Goal: Task Accomplishment & Management: Complete application form

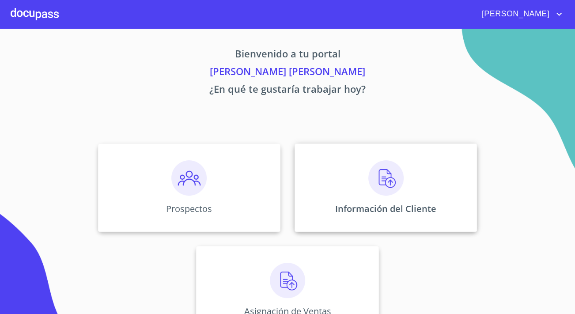
click at [345, 183] on div "Información del Cliente" at bounding box center [385, 187] width 182 height 88
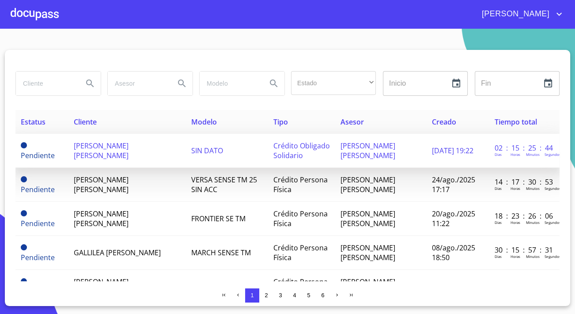
click at [117, 146] on span "[PERSON_NAME] [PERSON_NAME]" at bounding box center [101, 150] width 55 height 19
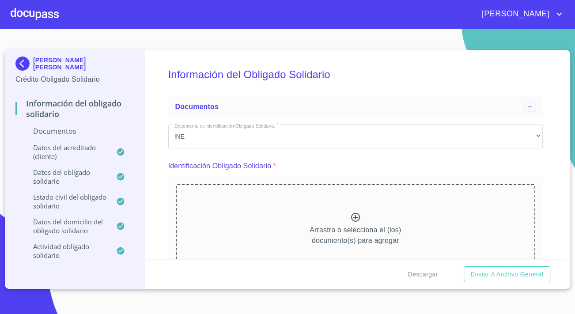
scroll to position [80, 0]
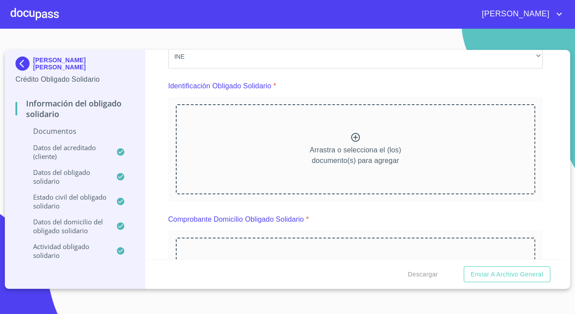
click at [268, 153] on div "Arrastra o selecciona el (los) documento(s) para agregar" at bounding box center [355, 149] width 359 height 90
click at [301, 141] on div "Arrastra o selecciona el (los) documento(s) para agregar" at bounding box center [355, 149] width 359 height 90
click at [250, 139] on div "Arrastra o selecciona el (los) documento(s) para agregar" at bounding box center [355, 149] width 359 height 90
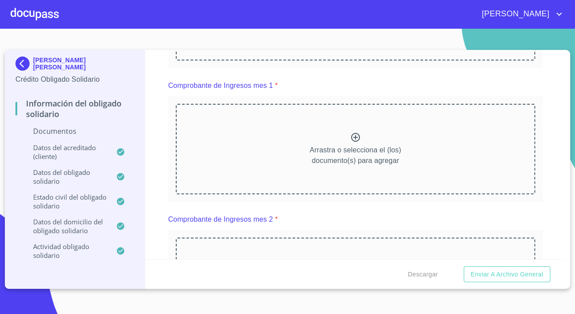
scroll to position [602, 0]
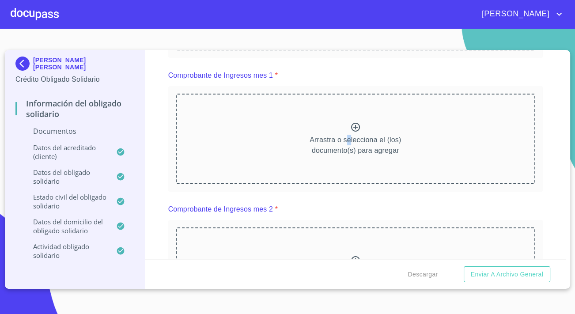
click at [345, 143] on p "Arrastra o selecciona el (los) documento(s) para agregar" at bounding box center [354, 145] width 91 height 21
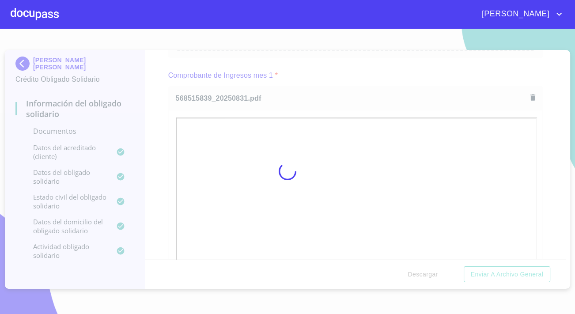
click at [168, 179] on div at bounding box center [287, 171] width 575 height 285
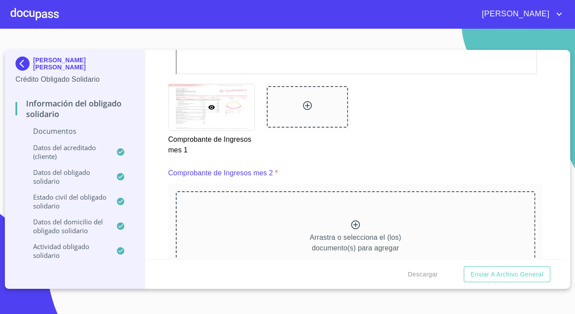
scroll to position [963, 0]
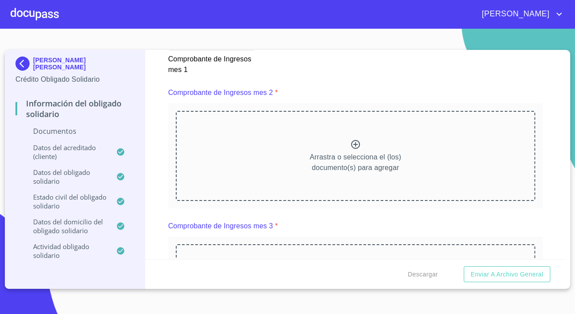
click at [231, 164] on div "Arrastra o selecciona el (los) documento(s) para agregar" at bounding box center [355, 156] width 359 height 90
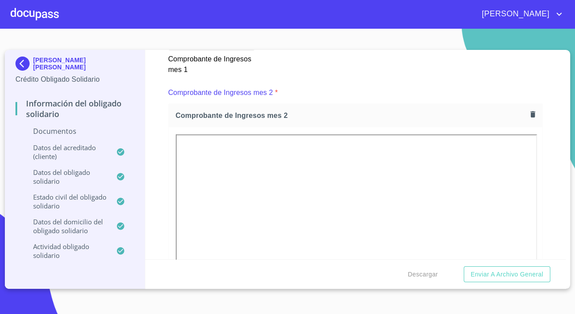
click at [167, 154] on div "Información del Obligado Solidario Documentos Documento de identificación Oblig…" at bounding box center [355, 154] width 421 height 209
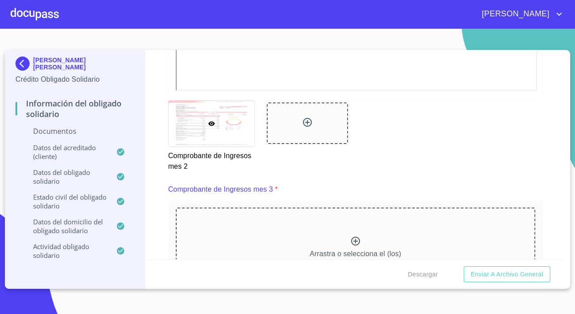
scroll to position [1364, 0]
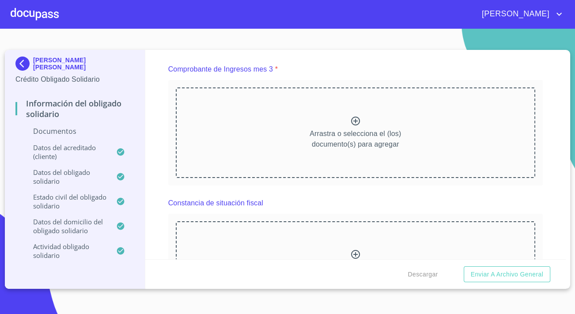
click at [256, 129] on div "Arrastra o selecciona el (los) documento(s) para agregar" at bounding box center [355, 132] width 359 height 90
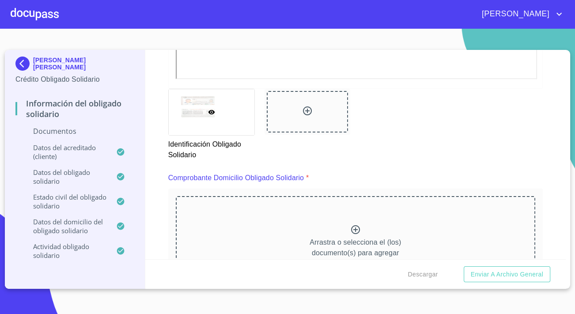
scroll to position [361, 0]
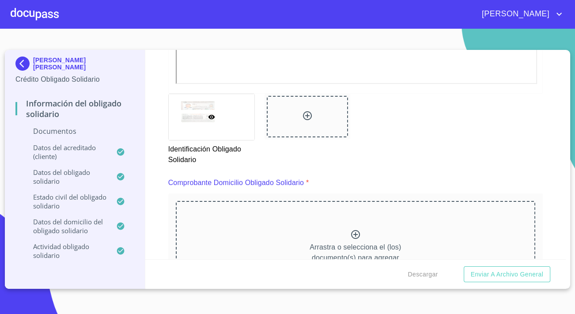
click at [325, 219] on div "Arrastra o selecciona el (los) documento(s) para agregar" at bounding box center [355, 246] width 359 height 90
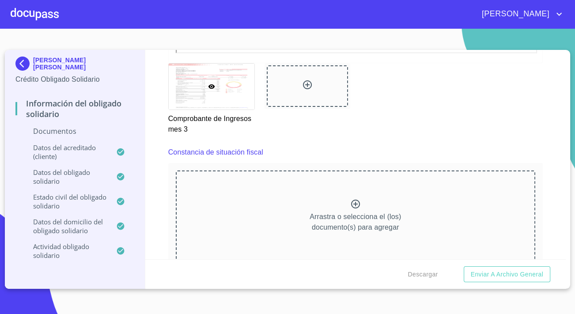
scroll to position [1645, 0]
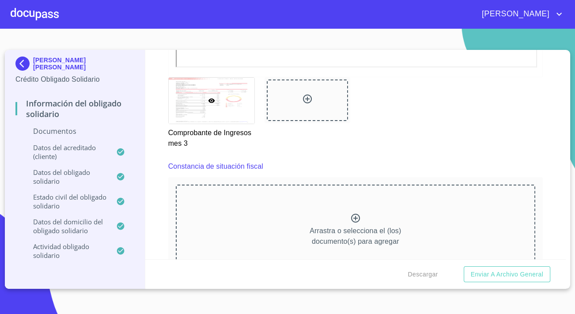
click at [252, 209] on div "Arrastra o selecciona el (los) documento(s) para agregar" at bounding box center [355, 230] width 359 height 90
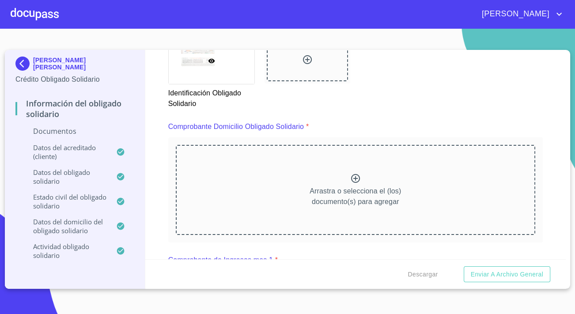
scroll to position [441, 0]
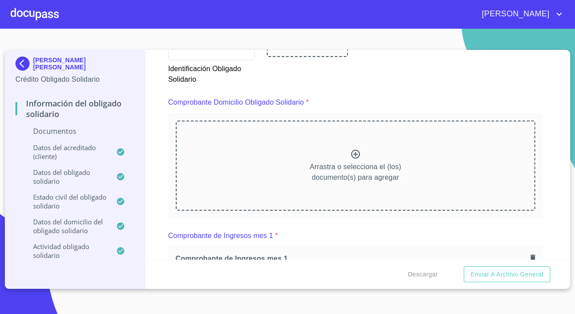
click at [216, 140] on div "Arrastra o selecciona el (los) documento(s) para agregar" at bounding box center [355, 166] width 359 height 90
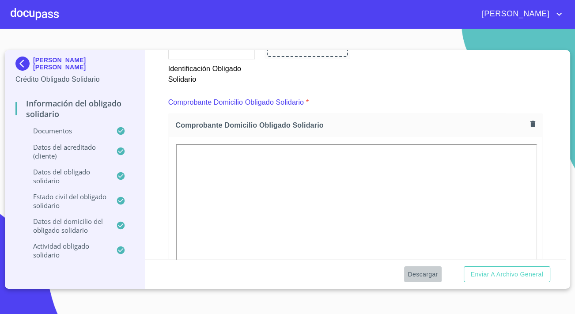
click at [418, 272] on span "Descargar" at bounding box center [422, 274] width 30 height 11
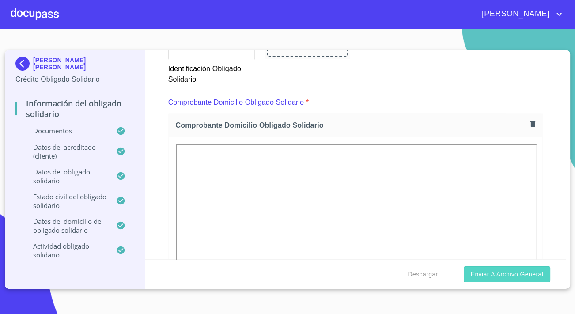
click at [498, 269] on span "Enviar a Archivo General" at bounding box center [507, 274] width 72 height 11
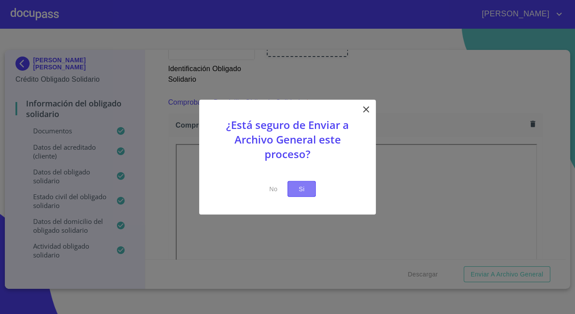
click at [299, 186] on span "Si" at bounding box center [301, 188] width 14 height 11
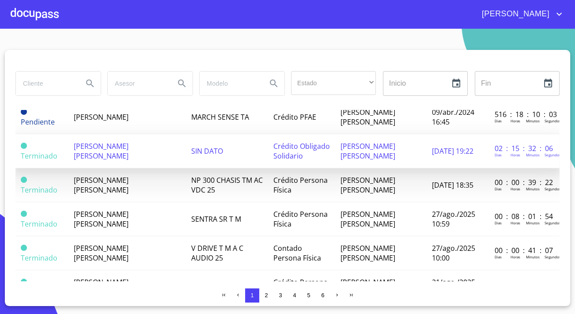
scroll to position [637, 0]
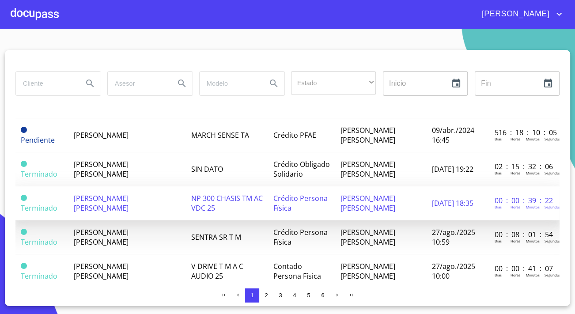
click at [155, 196] on td "[PERSON_NAME] [PERSON_NAME]" at bounding box center [126, 203] width 117 height 34
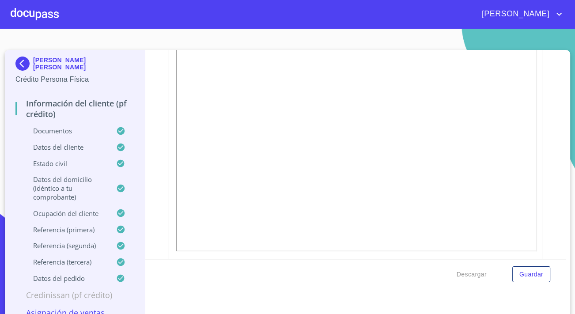
scroll to position [562, 0]
